Goal: Task Accomplishment & Management: Manage account settings

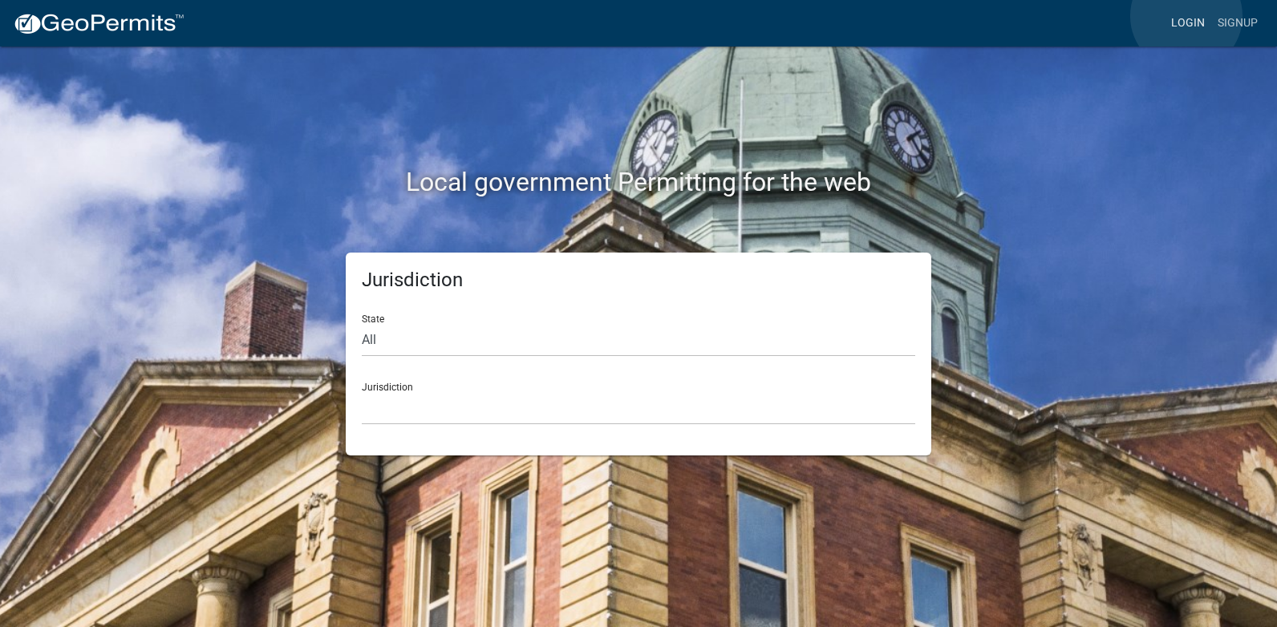
click at [1187, 16] on link "Login" at bounding box center [1188, 23] width 47 height 30
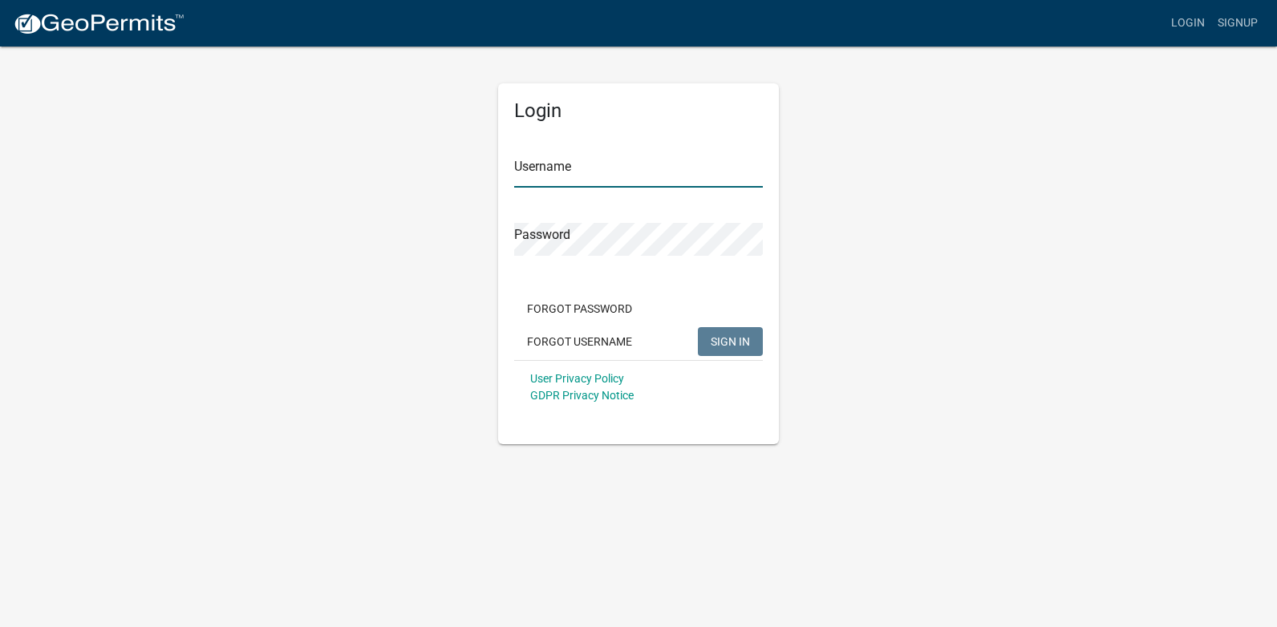
type input "[PERSON_NAME][EMAIL_ADDRESS][PERSON_NAME][DOMAIN_NAME]"
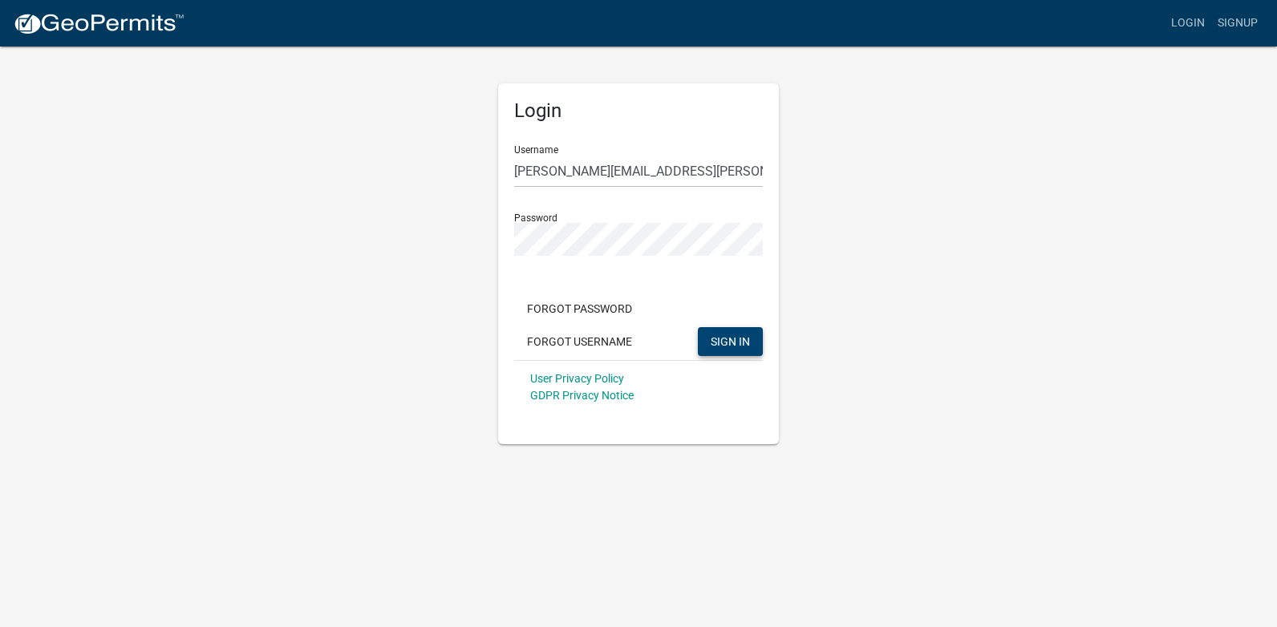
click at [740, 347] on span "SIGN IN" at bounding box center [730, 341] width 39 height 13
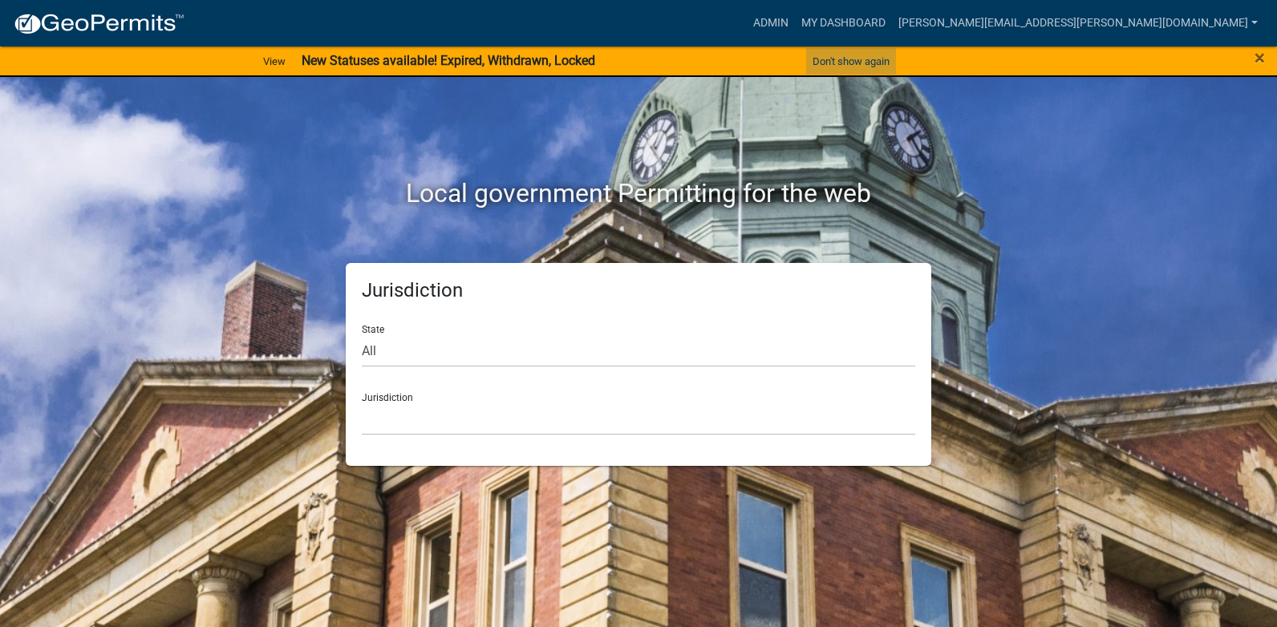
click at [878, 62] on button "Don't show again" at bounding box center [851, 61] width 90 height 26
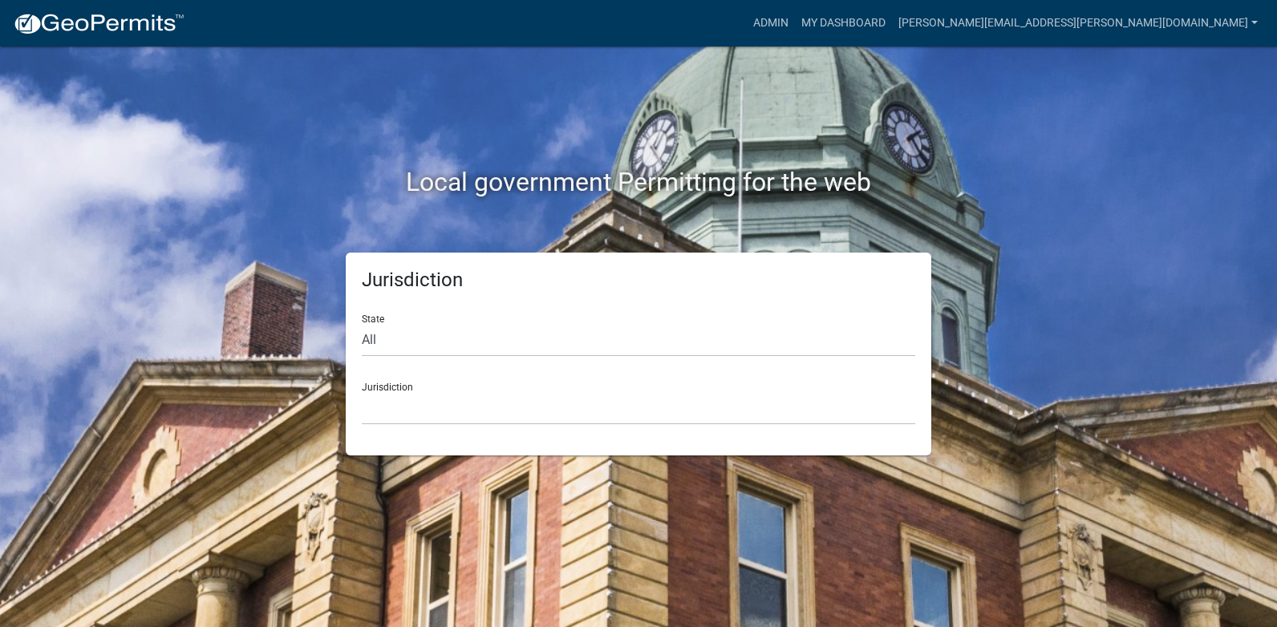
click at [992, 170] on h2 "Local government Permitting for the web" at bounding box center [638, 182] width 891 height 30
click at [1053, 202] on div "Local government Permitting for the web" at bounding box center [638, 185] width 915 height 37
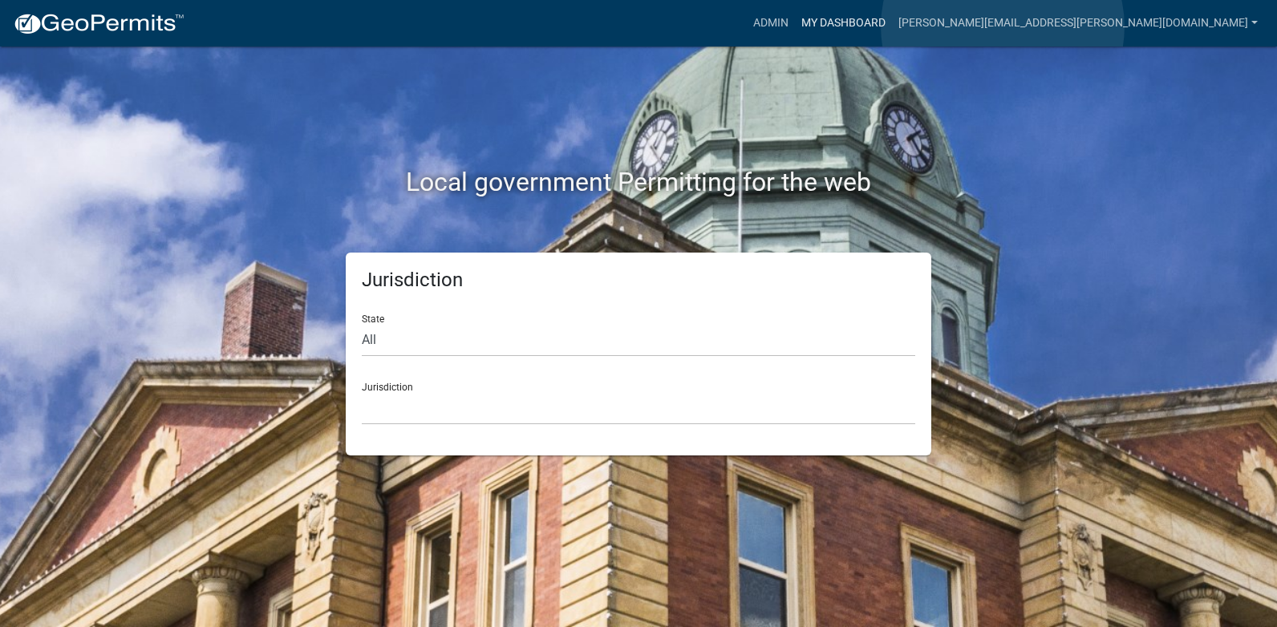
click at [892, 26] on link "My Dashboard" at bounding box center [843, 23] width 97 height 30
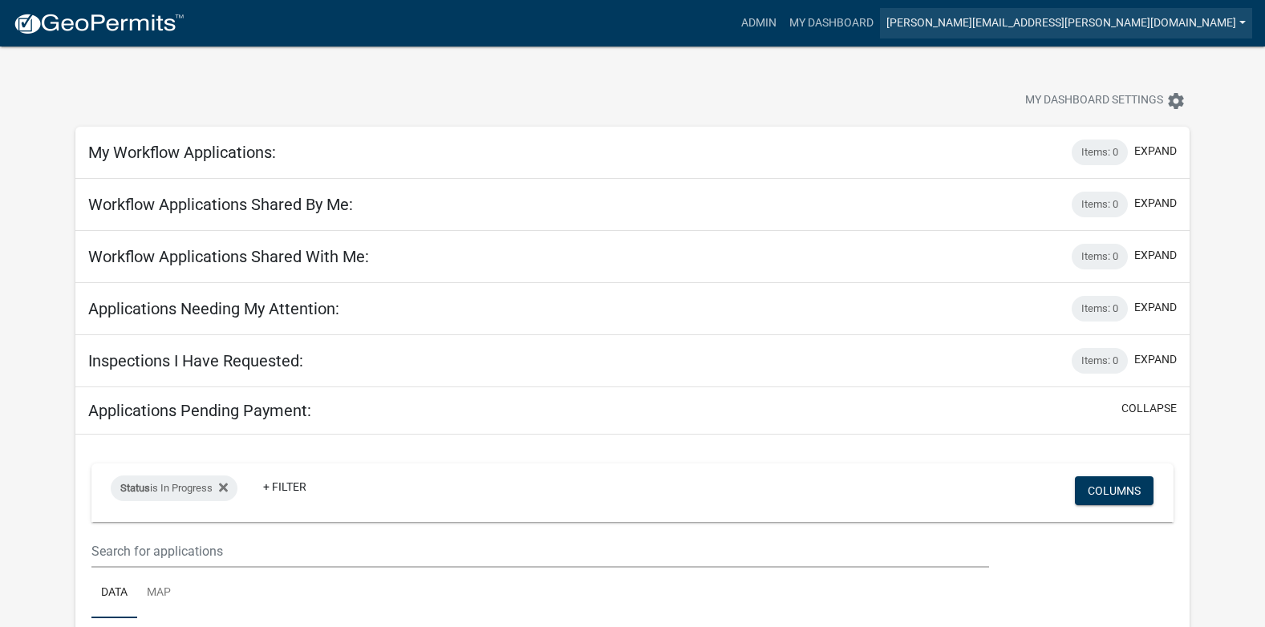
click at [1145, 23] on link "[PERSON_NAME][EMAIL_ADDRESS][PERSON_NAME][DOMAIN_NAME]" at bounding box center [1066, 23] width 372 height 30
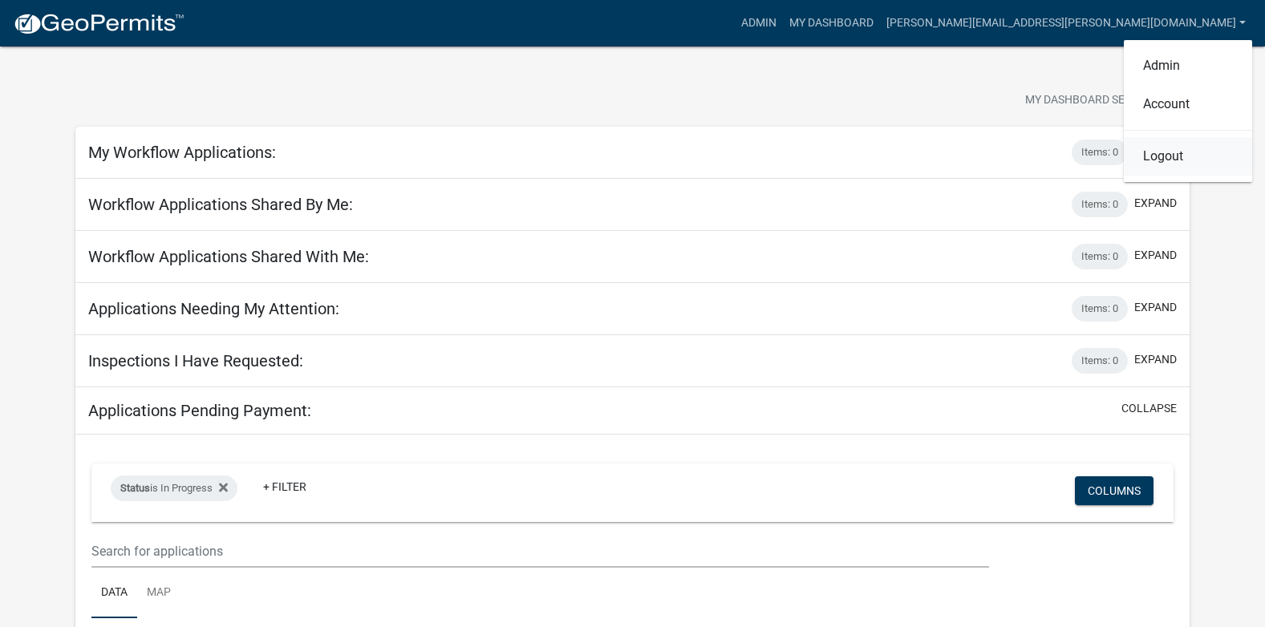
click at [1172, 160] on link "Logout" at bounding box center [1188, 156] width 128 height 39
